Goal: Information Seeking & Learning: Learn about a topic

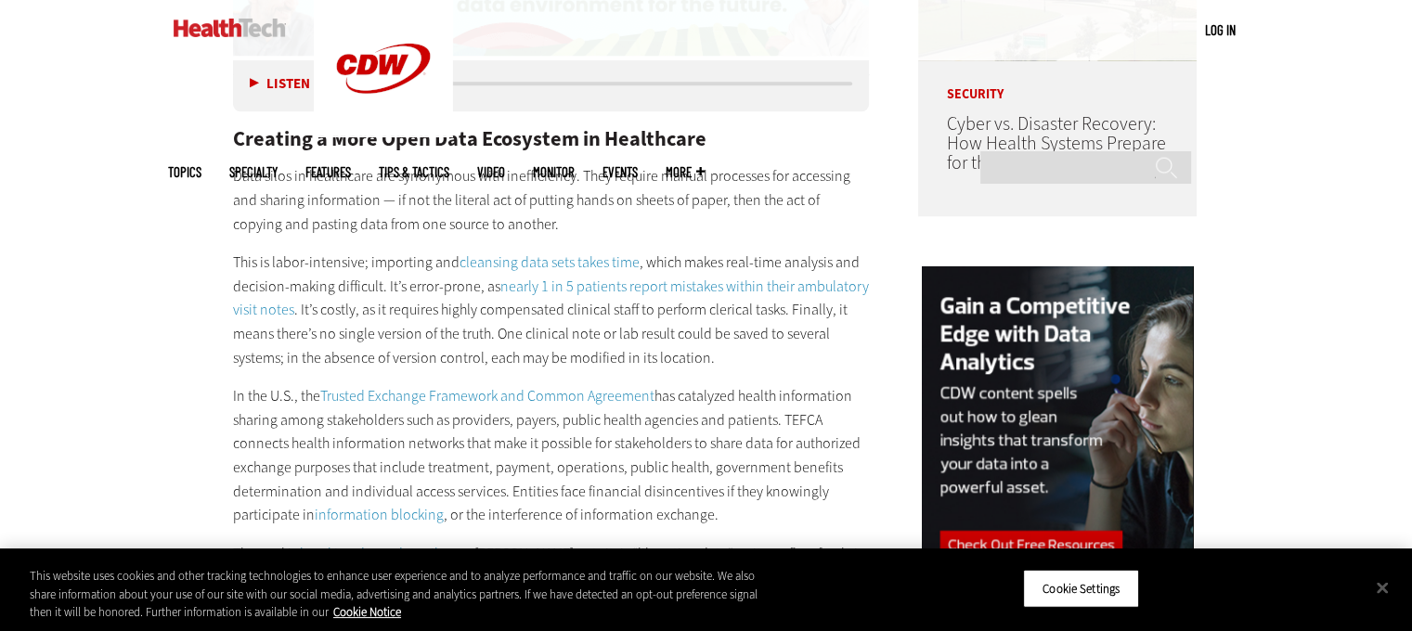
scroll to position [1652, 0]
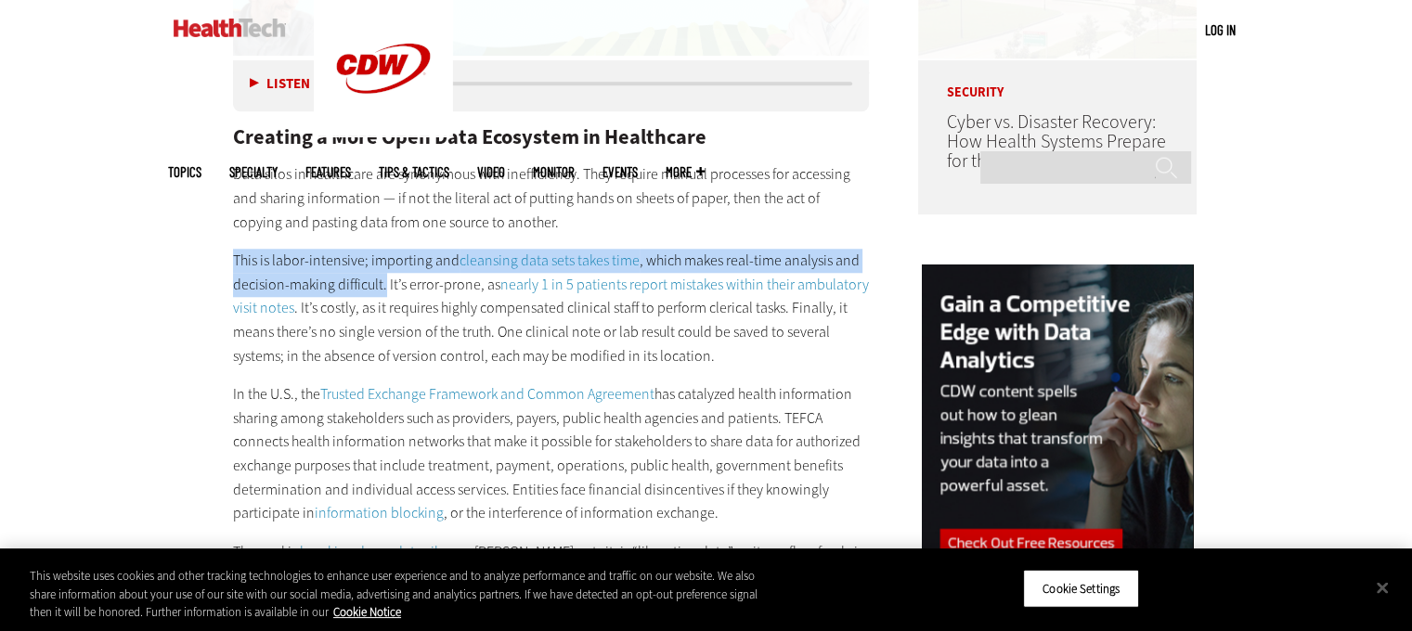
drag, startPoint x: 231, startPoint y: 233, endPoint x: 385, endPoint y: 260, distance: 156.4
copy p "This is labor-intensive; importing and cleansing data sets takes time , which m…"
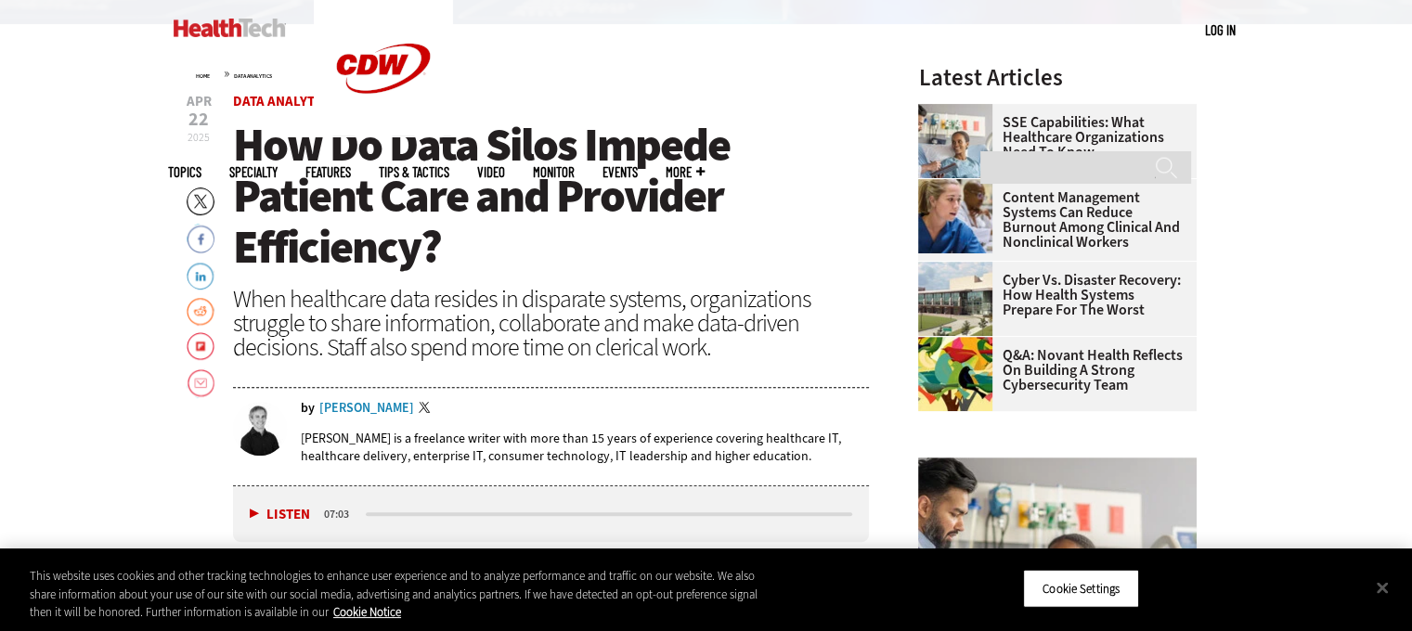
scroll to position [641, 0]
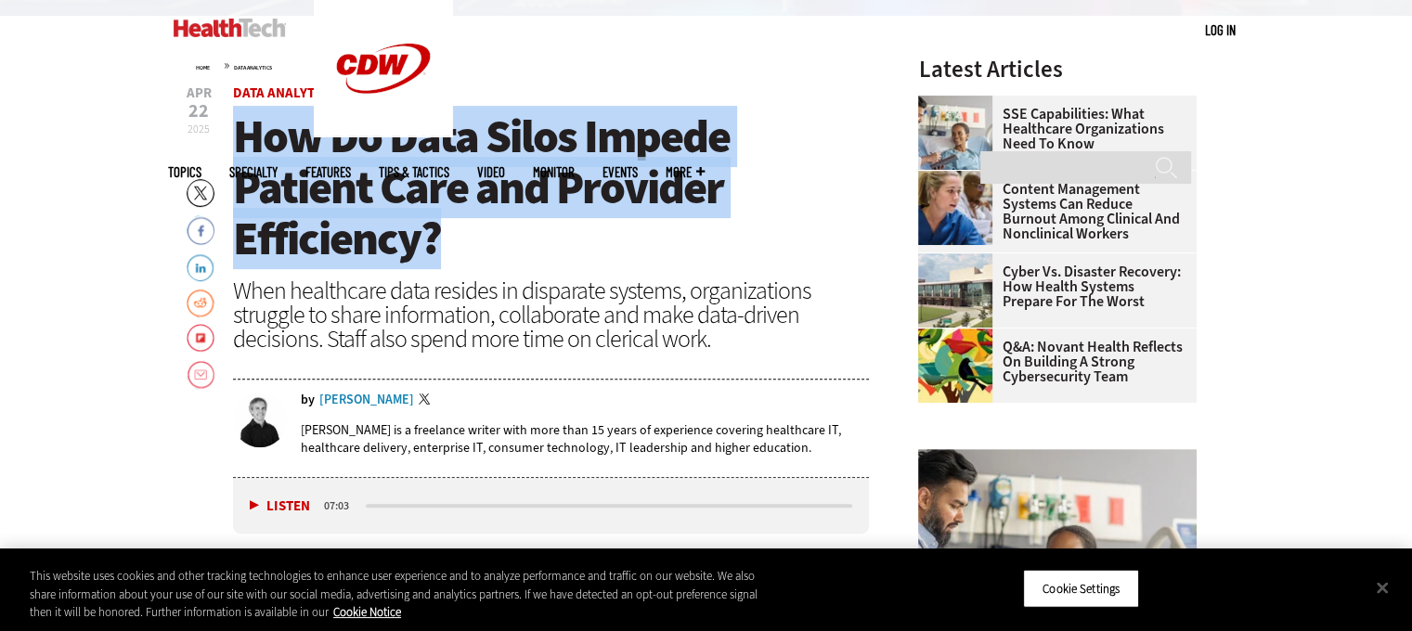
drag, startPoint x: 235, startPoint y: 135, endPoint x: 436, endPoint y: 265, distance: 240.2
click at [436, 265] on span "How Do Data Silos Impede Patient Care and Provider Efficiency?" at bounding box center [481, 187] width 496 height 163
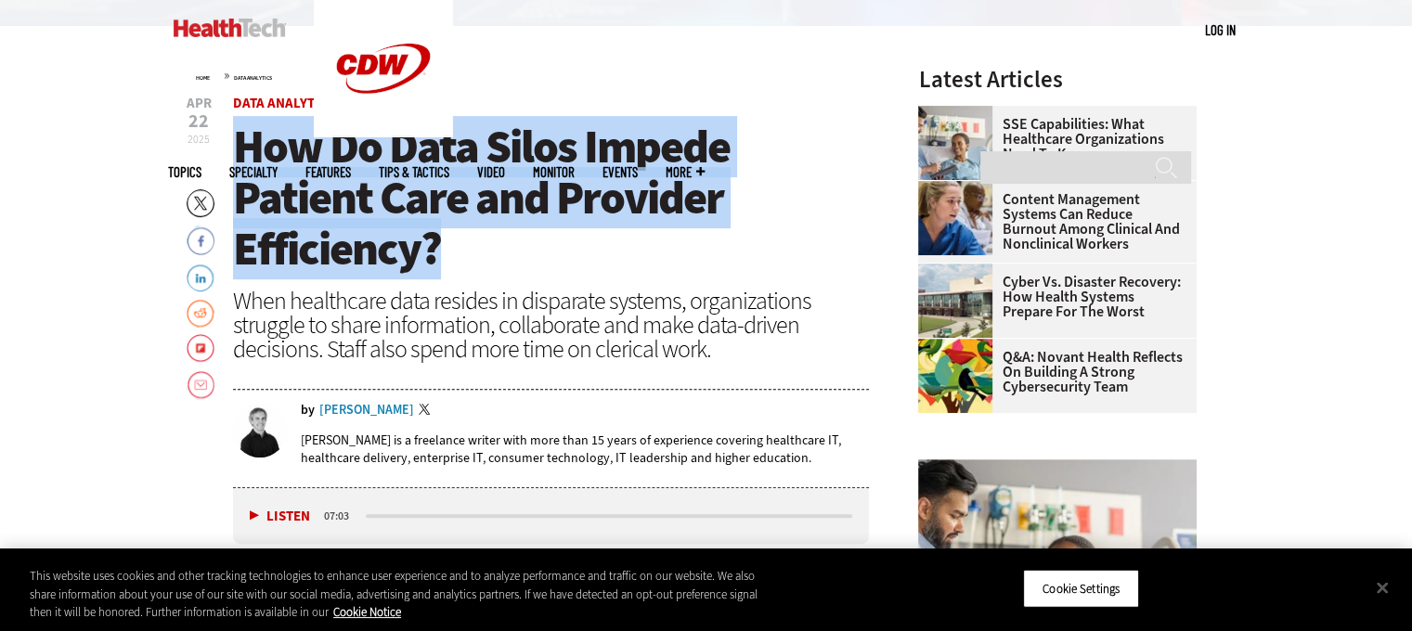
scroll to position [631, 0]
click at [811, 216] on h1 "How Do Data Silos Impede Patient Care and Provider Efficiency?" at bounding box center [551, 198] width 637 height 153
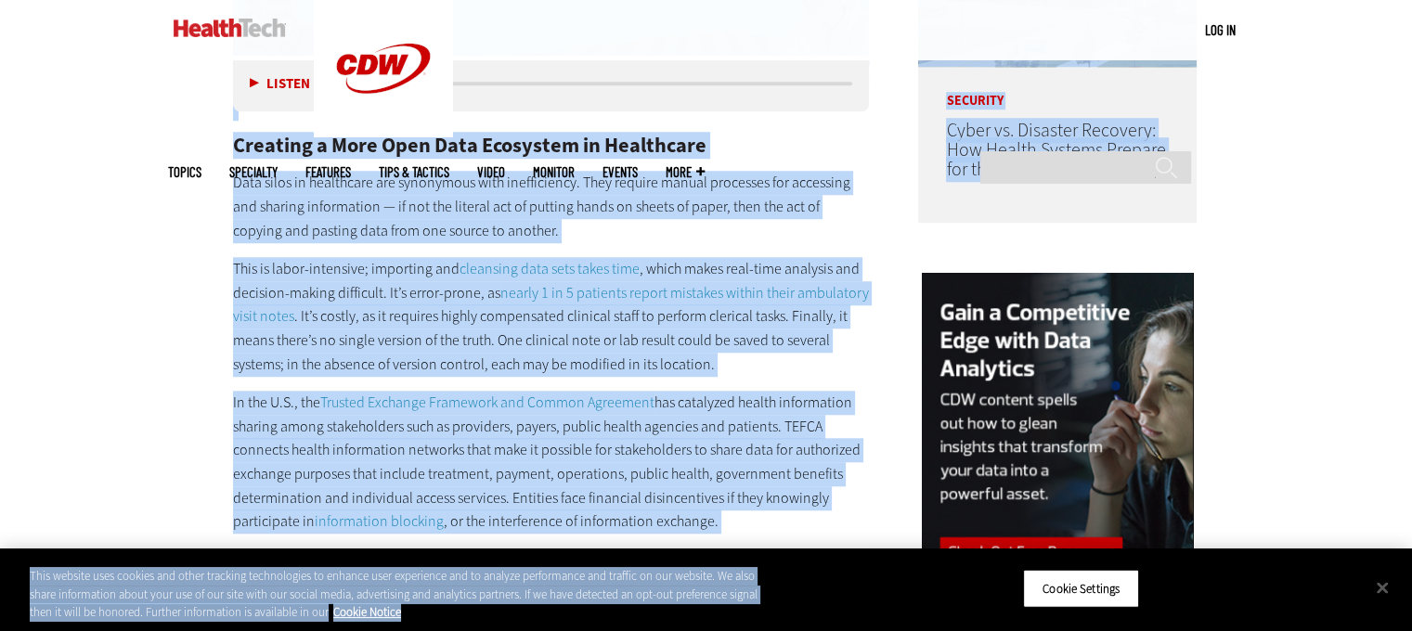
scroll to position [1644, 0]
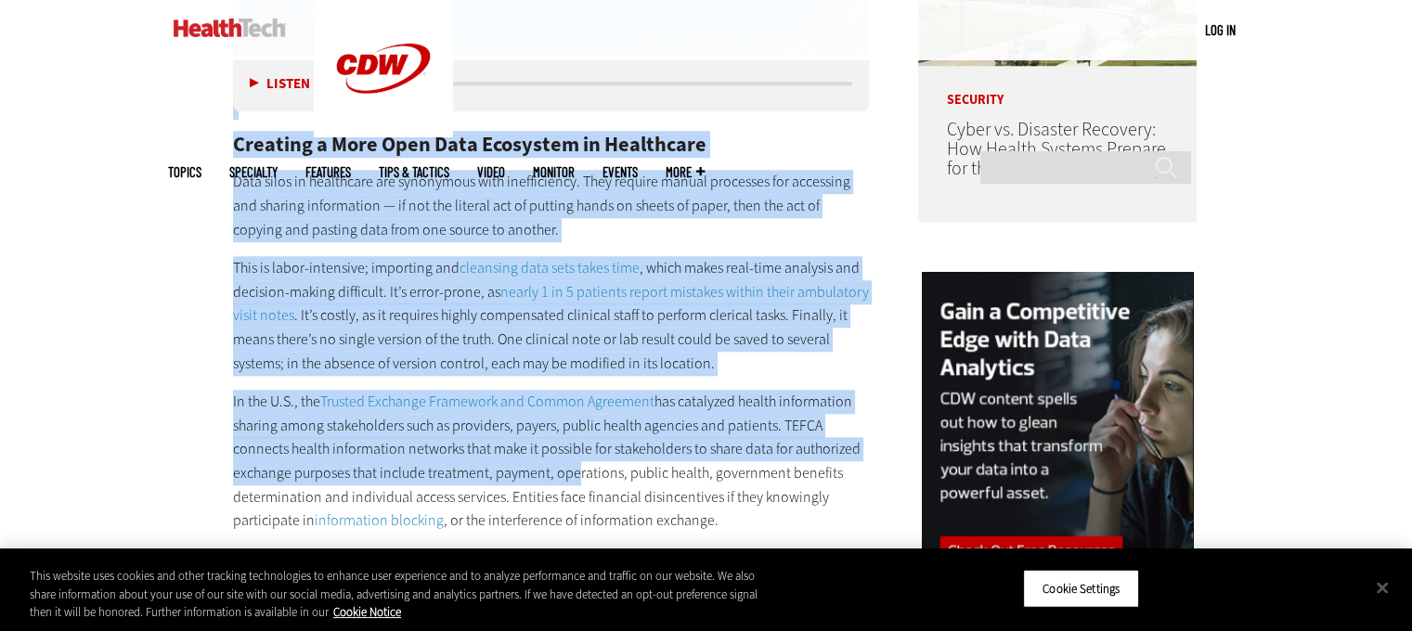
drag, startPoint x: 231, startPoint y: 232, endPoint x: 564, endPoint y: 458, distance: 402.8
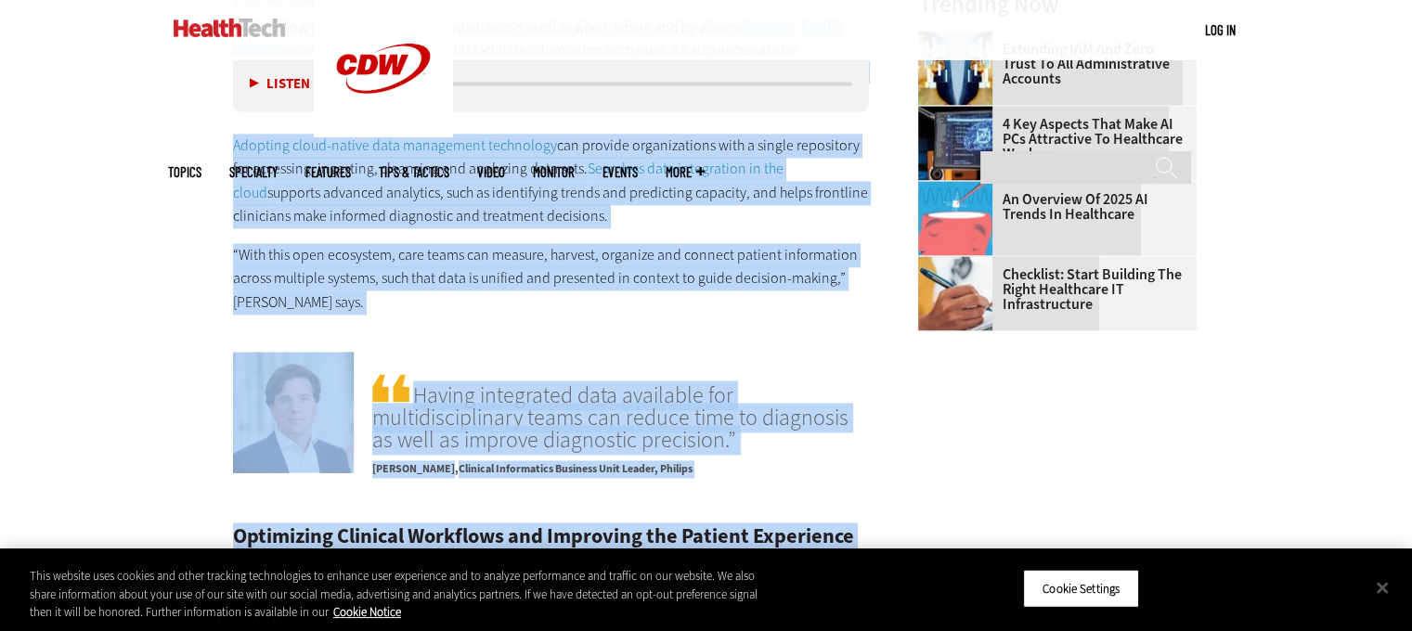
scroll to position [2878, 0]
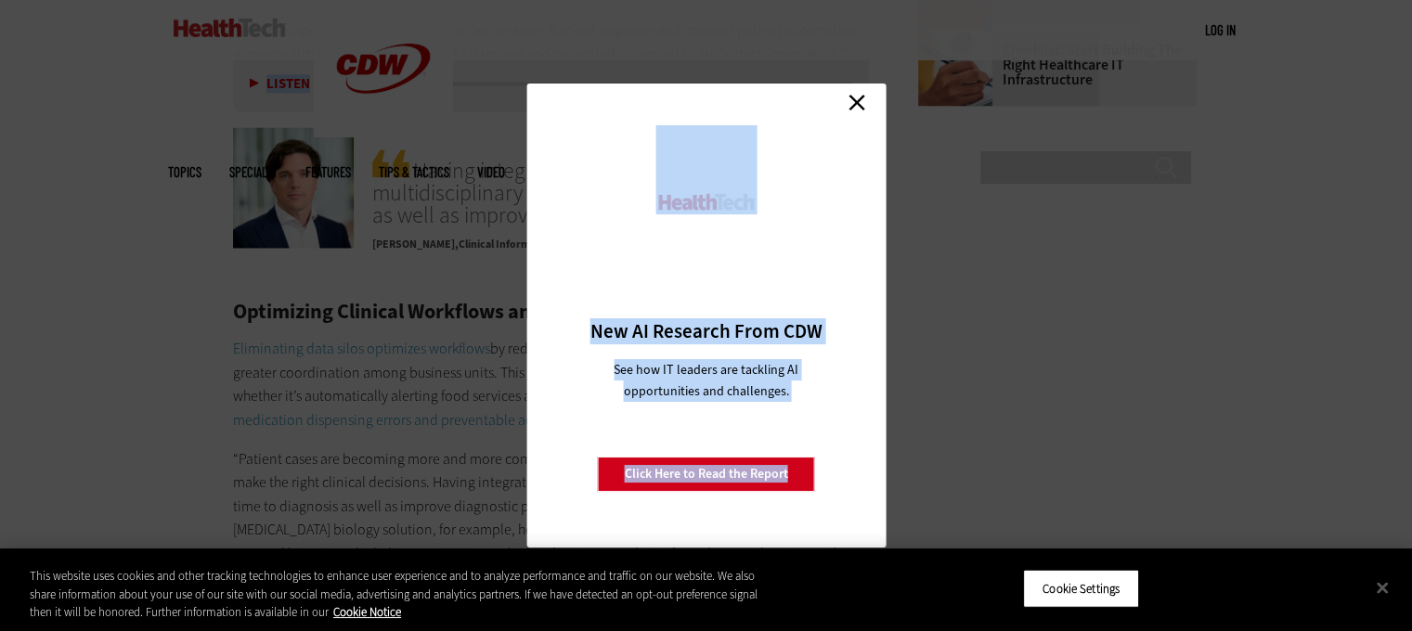
drag, startPoint x: 230, startPoint y: 155, endPoint x: 820, endPoint y: 108, distance: 592.1
click at [858, 96] on link "Close" at bounding box center [857, 102] width 28 height 28
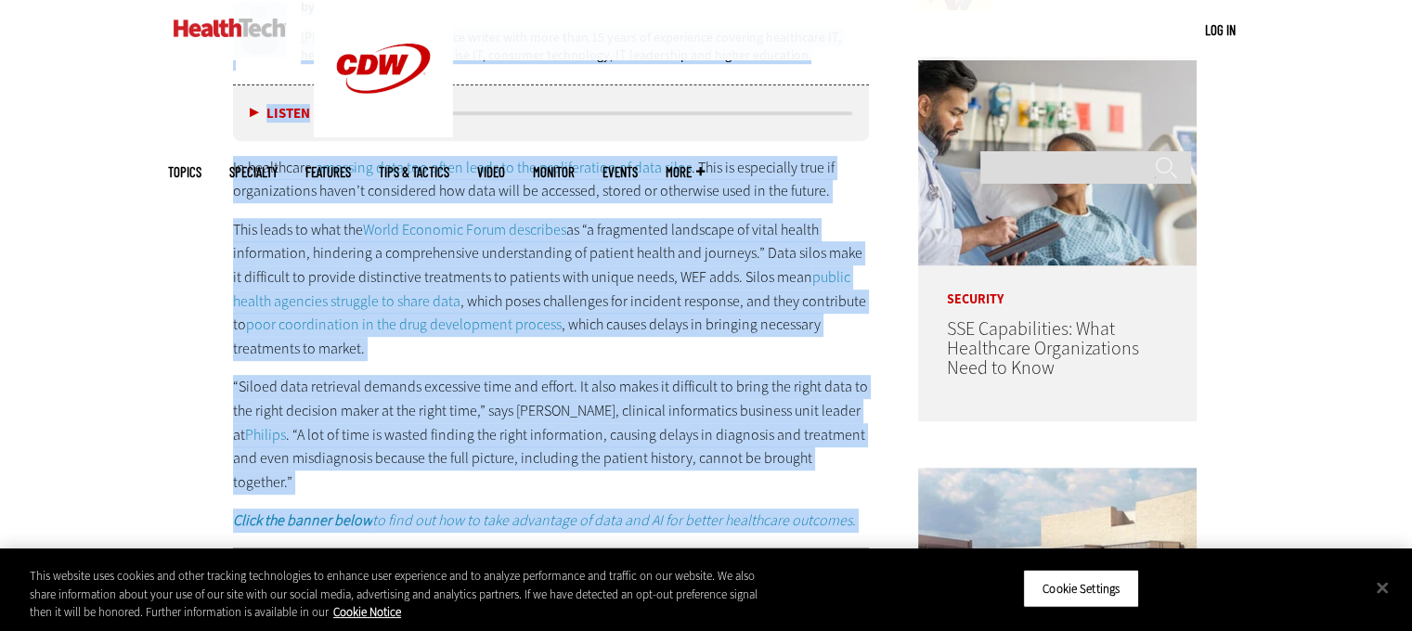
scroll to position [1033, 0]
click at [256, 313] on p "This leads to what the World Economic Forum describes as “a fragmented landscap…" at bounding box center [551, 290] width 637 height 143
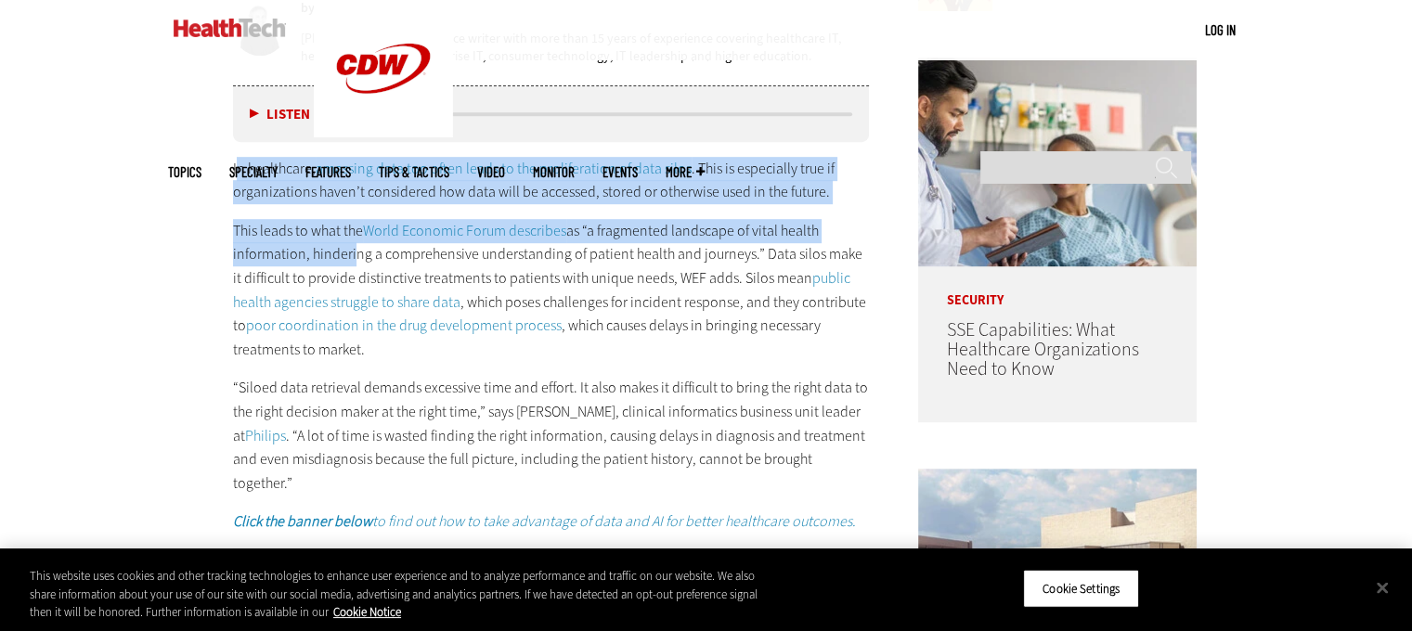
drag, startPoint x: 234, startPoint y: 163, endPoint x: 330, endPoint y: 251, distance: 130.1
click at [347, 264] on div "In healthcare, amassing data too often leads to the proliferation of data silos…" at bounding box center [551, 345] width 637 height 377
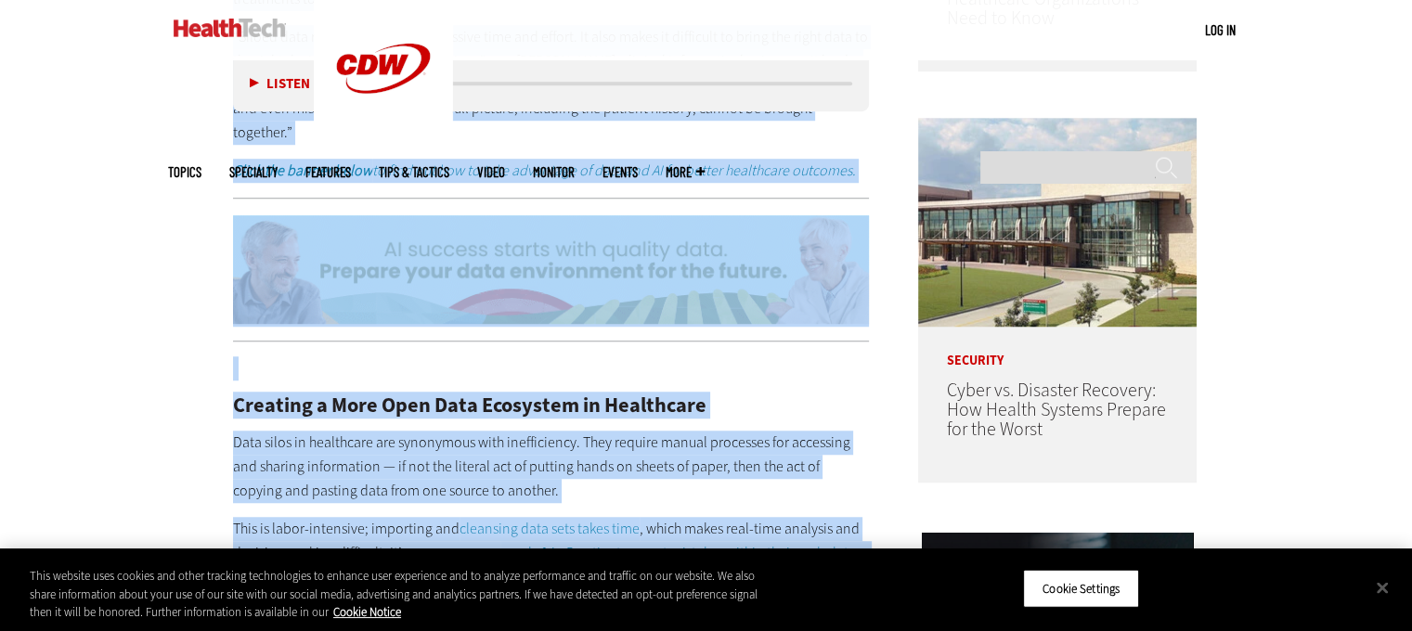
scroll to position [1433, 0]
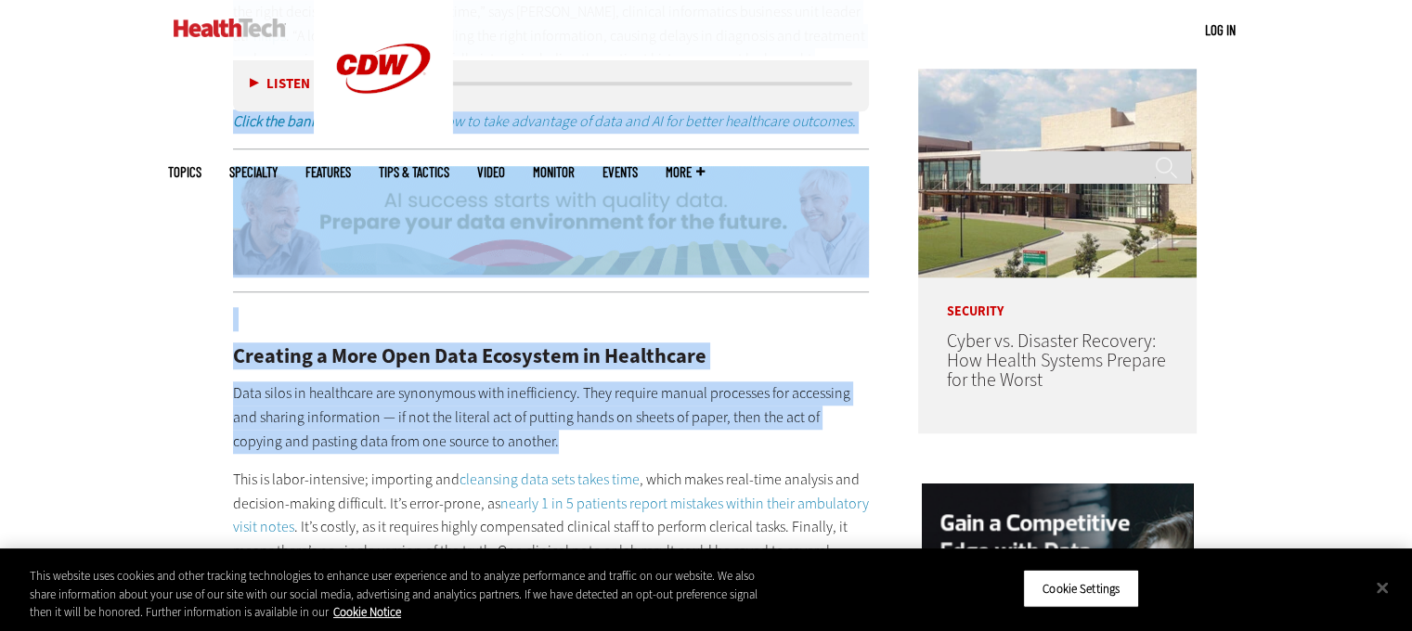
drag, startPoint x: 230, startPoint y: 164, endPoint x: 698, endPoint y: 427, distance: 536.4
click at [698, 427] on p "Data silos in healthcare are synonymous with inefficiency. They require manual …" at bounding box center [551, 416] width 637 height 71
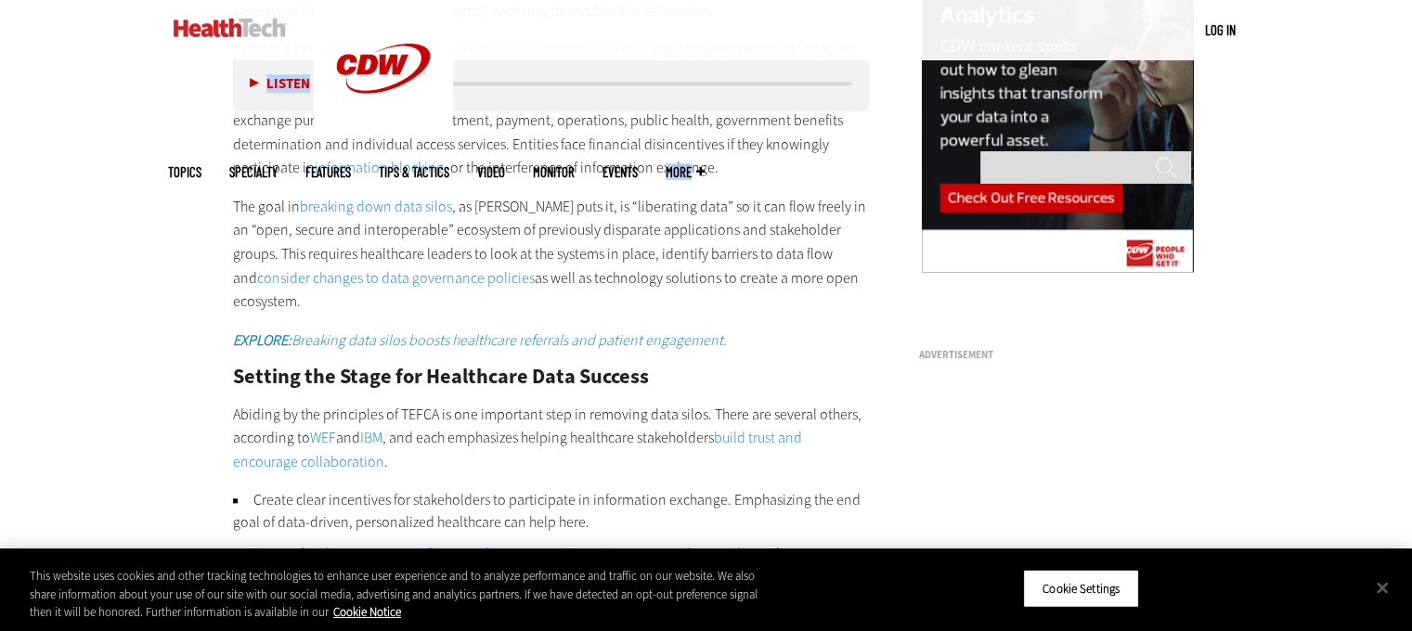
scroll to position [1945, 0]
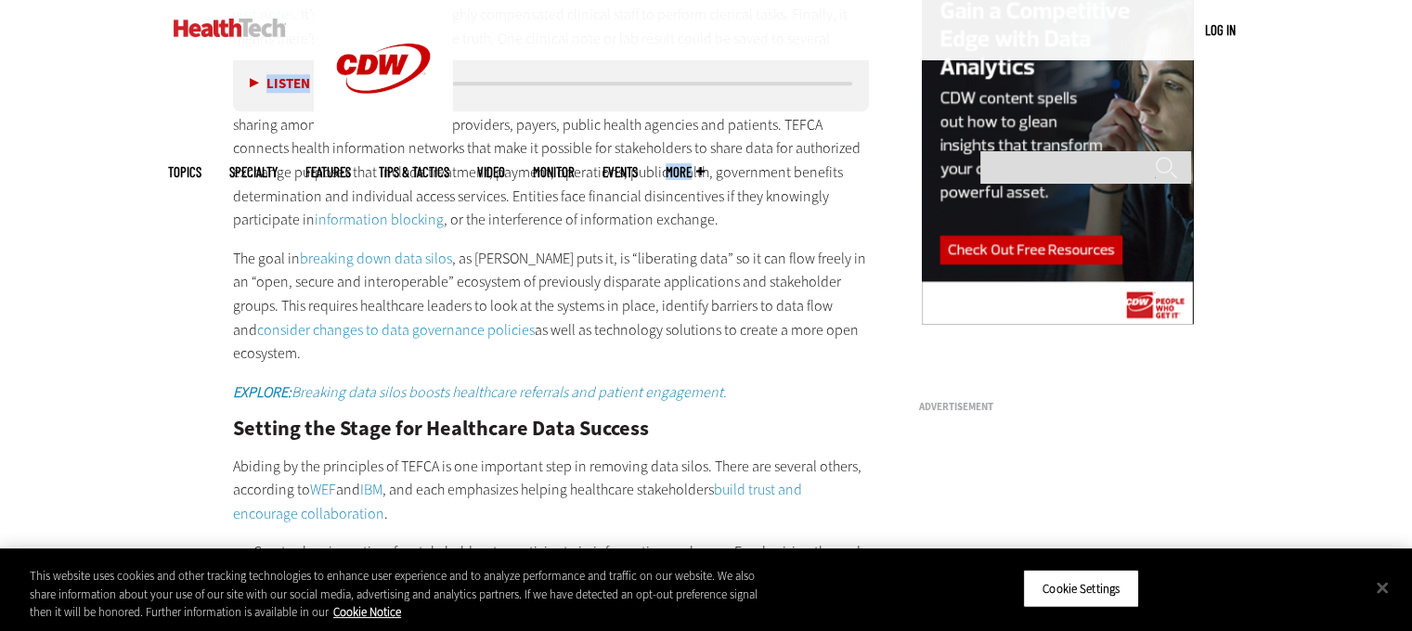
drag, startPoint x: 231, startPoint y: 361, endPoint x: 844, endPoint y: 304, distance: 615.1
click at [844, 304] on article "[DATE] Twitter Facebook LinkedIn Reddit Flipboard Email Data Analytics How Do D…" at bounding box center [533, 598] width 674 height 3632
copy div "Lore ipsum do sitametcon adi elitseddoe temp incididuntut. Labo etdolor magnaa …"
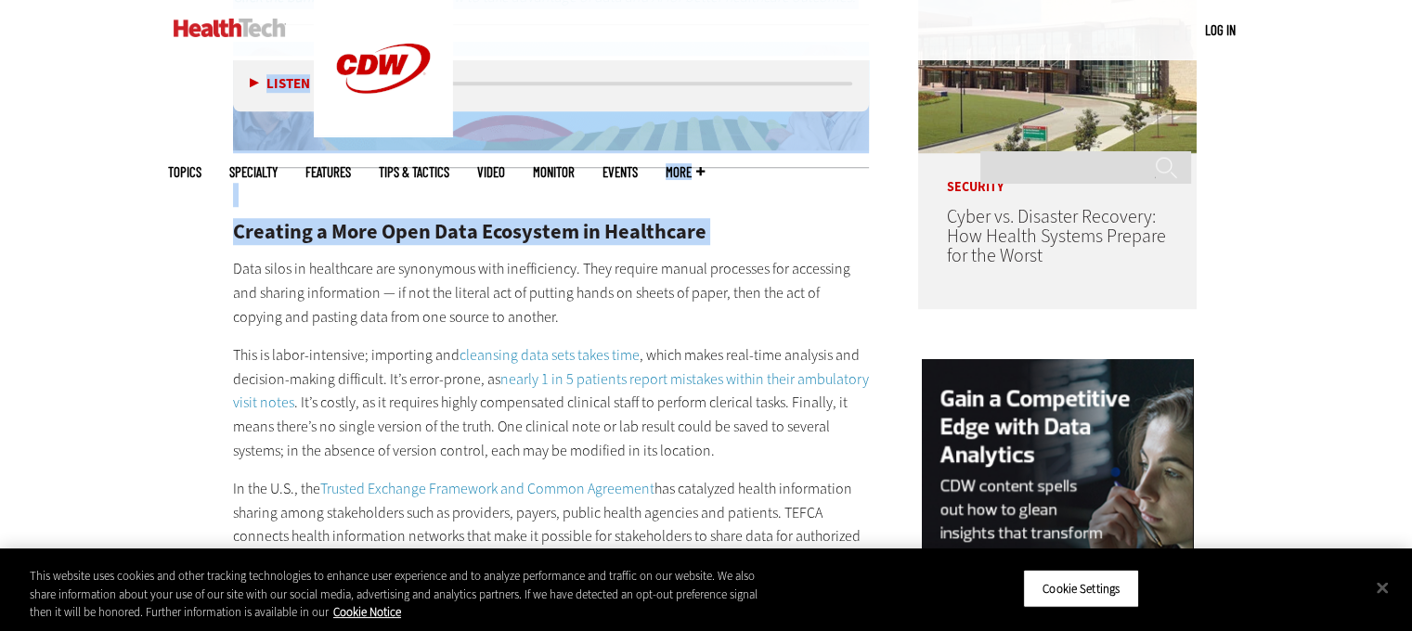
scroll to position [1574, 0]
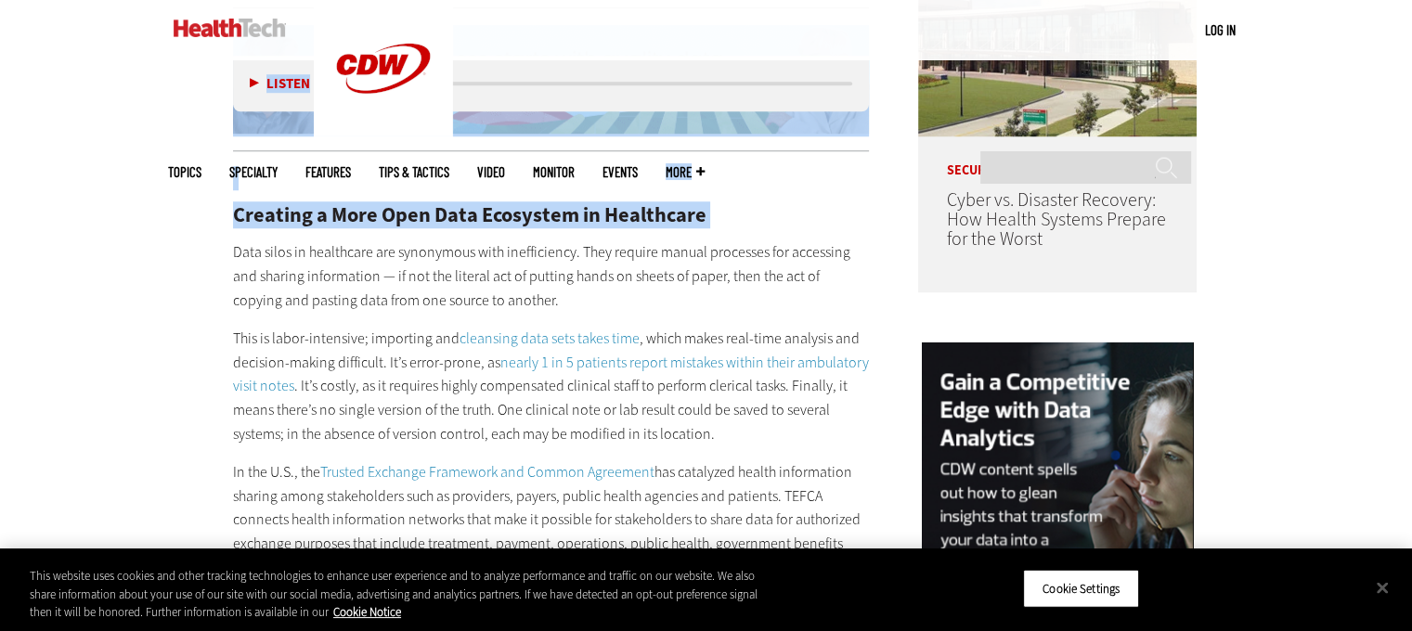
click at [701, 256] on p "Data silos in healthcare are synonymous with inefficiency. They require manual …" at bounding box center [551, 275] width 637 height 71
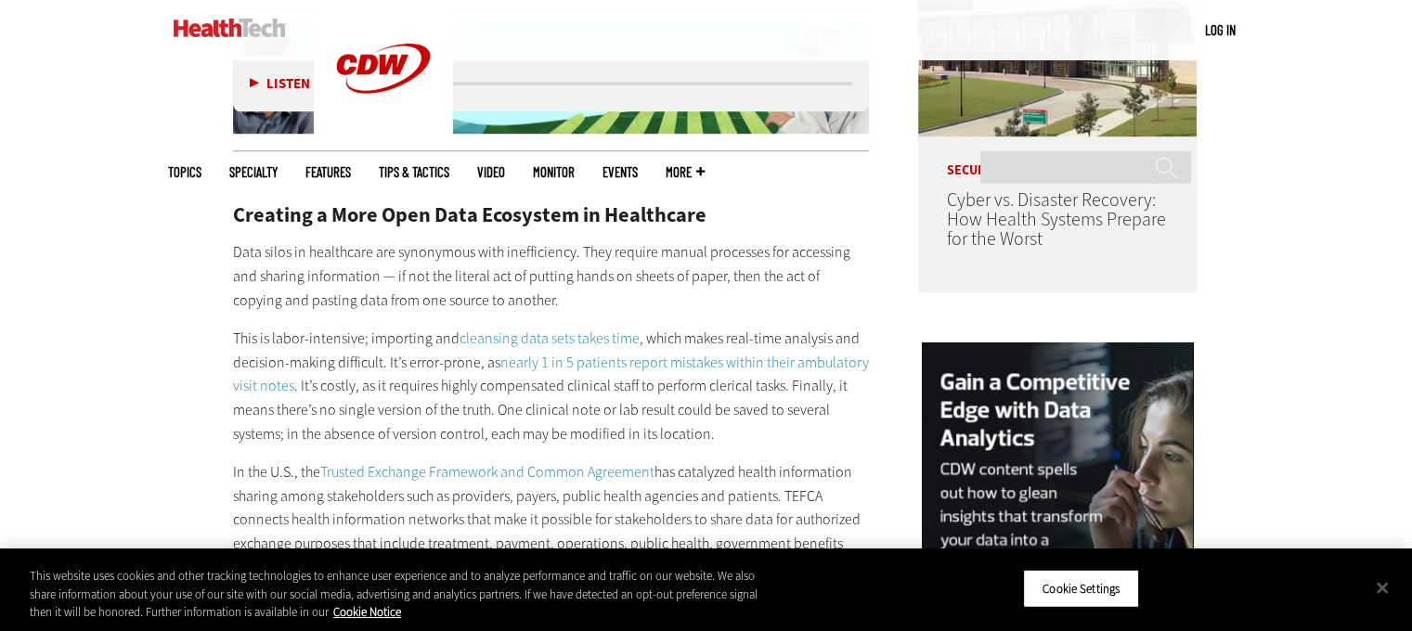
click at [505, 262] on p "Data silos in healthcare are synonymous with inefficiency. They require manual …" at bounding box center [551, 275] width 637 height 71
click at [677, 250] on p "Data silos in healthcare are synonymous with inefficiency. They require manual …" at bounding box center [551, 275] width 637 height 71
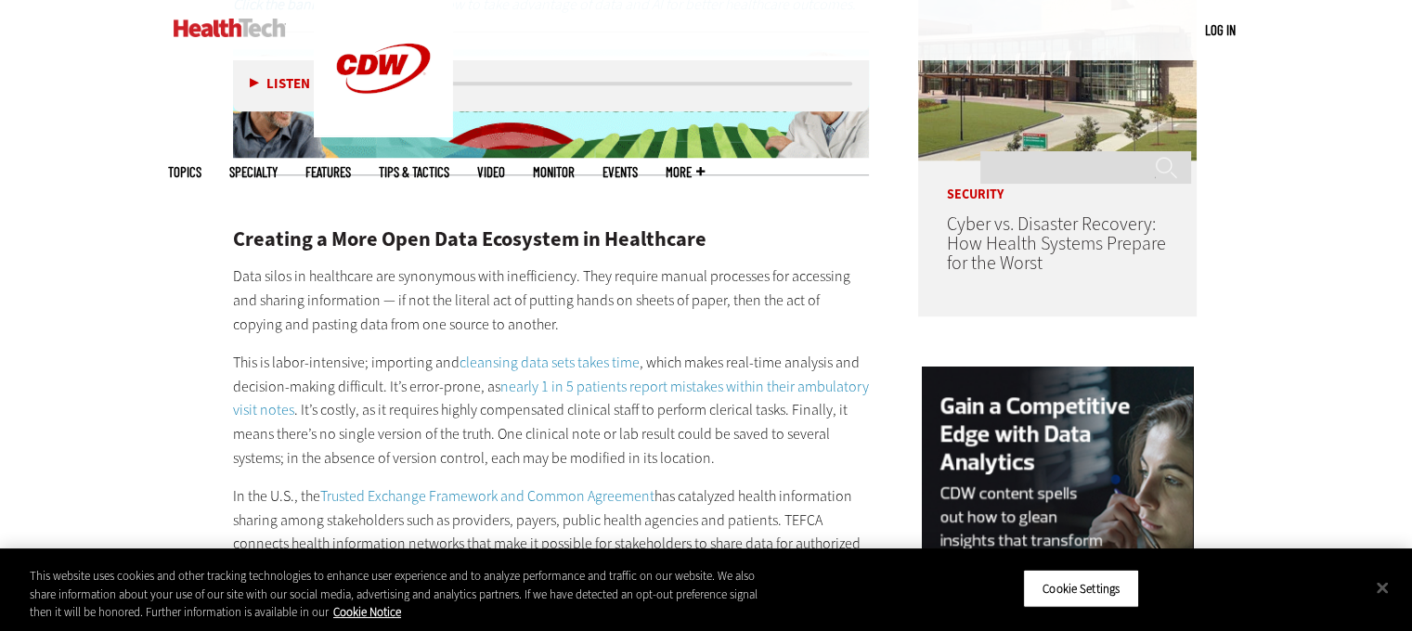
scroll to position [1551, 0]
click at [735, 305] on p "Data silos in healthcare are synonymous with inefficiency. They require manual …" at bounding box center [551, 299] width 637 height 71
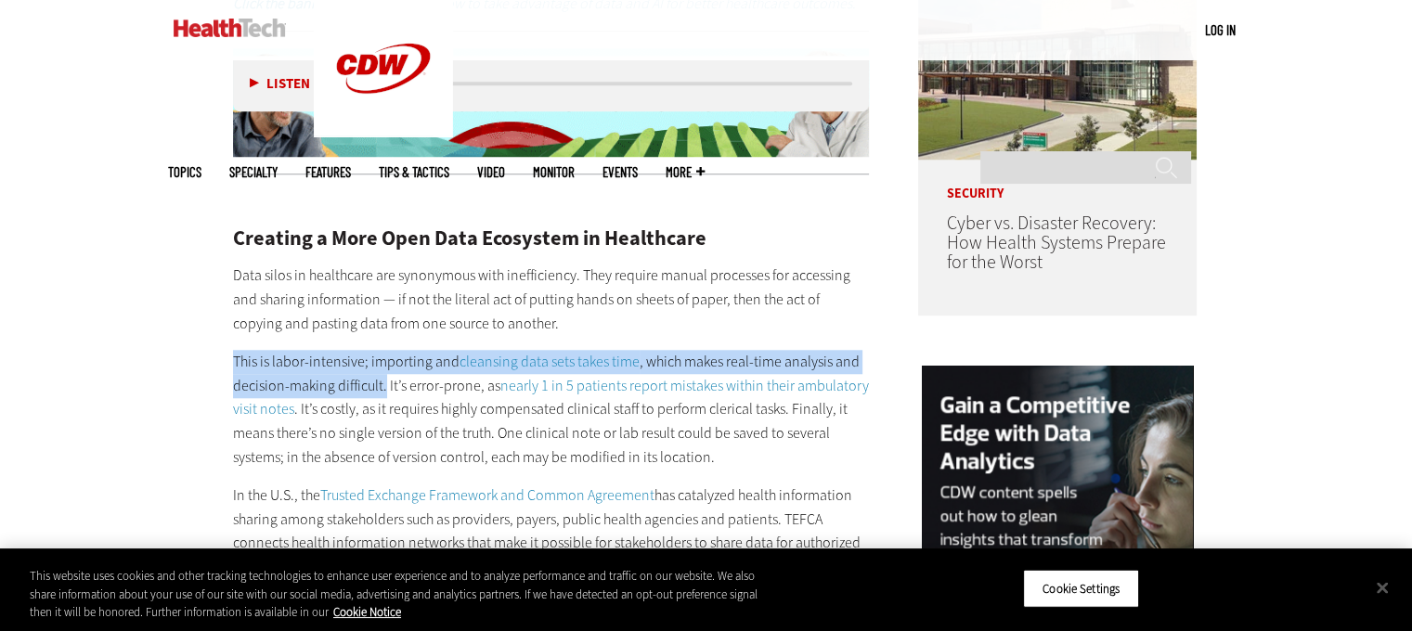
drag, startPoint x: 232, startPoint y: 333, endPoint x: 383, endPoint y: 363, distance: 154.2
click at [383, 363] on p "This is labor-intensive; importing and cleansing data sets takes time , which m…" at bounding box center [551, 409] width 637 height 119
copy p "This is labor-intensive; importing and cleansing data sets takes time , which m…"
